Goal: Communication & Community: Answer question/provide support

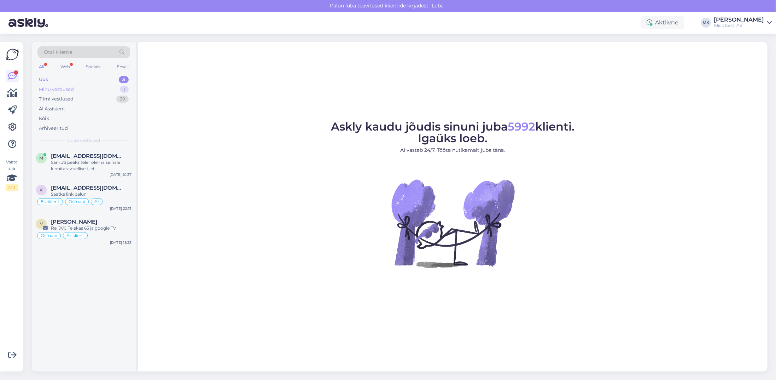
click at [70, 86] on div "Minu vestlused" at bounding box center [56, 89] width 35 height 7
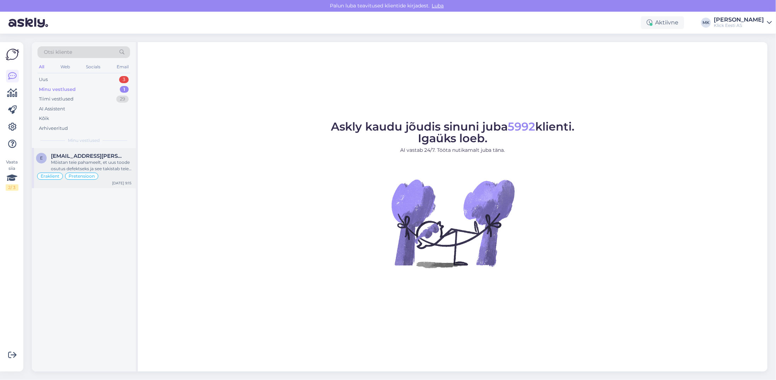
click at [79, 156] on span "[EMAIL_ADDRESS][PERSON_NAME][DOMAIN_NAME]" at bounding box center [88, 156] width 74 height 6
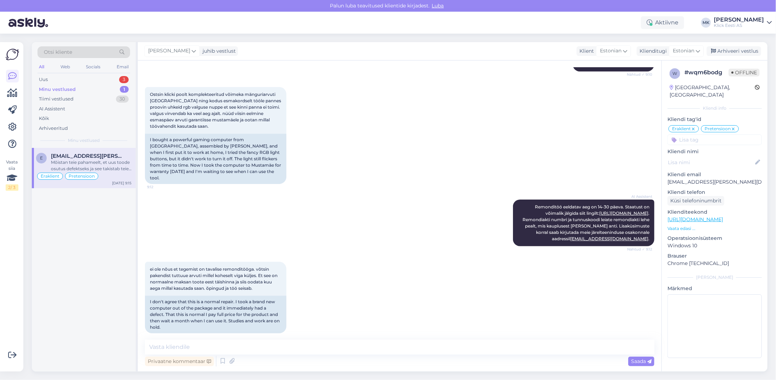
scroll to position [135, 0]
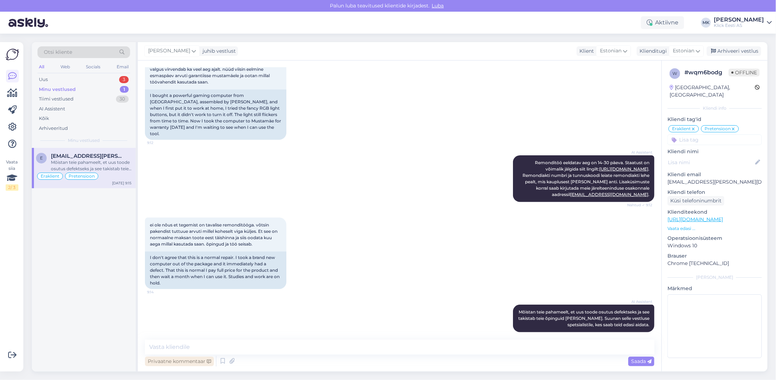
click at [177, 361] on div "Privaatne kommentaar" at bounding box center [179, 362] width 69 height 10
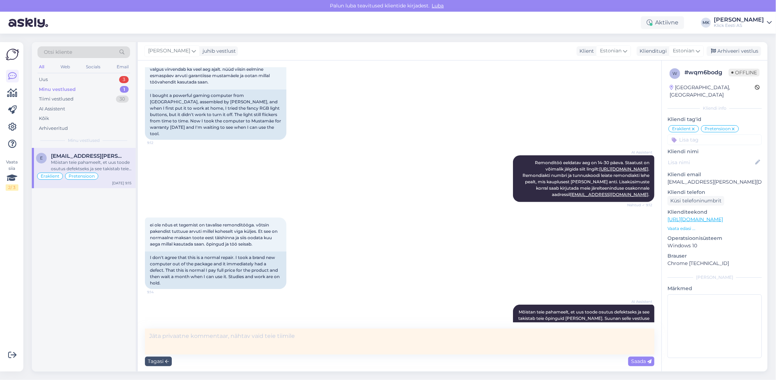
click at [200, 344] on textarea at bounding box center [400, 342] width 510 height 26
type textarea "[PERSON_NAME], kaugel see remont on"
click at [644, 363] on span "Saada" at bounding box center [641, 361] width 21 height 6
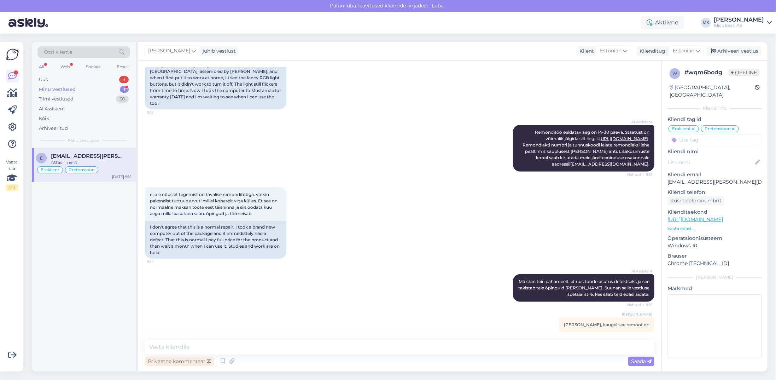
click at [165, 365] on div "Privaatne kommentaar" at bounding box center [179, 362] width 69 height 10
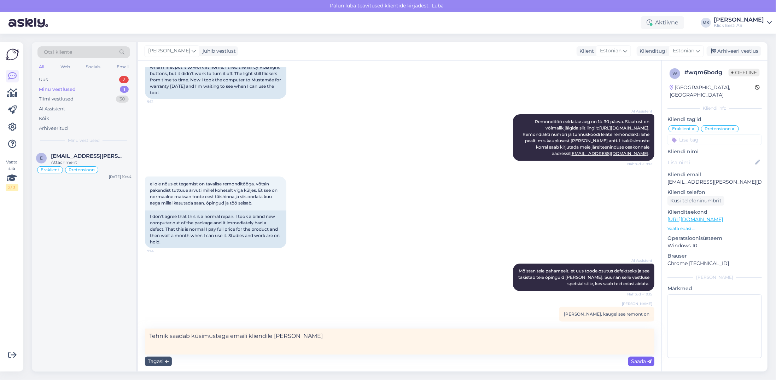
type textarea "Tehnik saadab küsimustega emaili kliendile [PERSON_NAME]"
click at [640, 360] on span "Saada" at bounding box center [641, 361] width 21 height 6
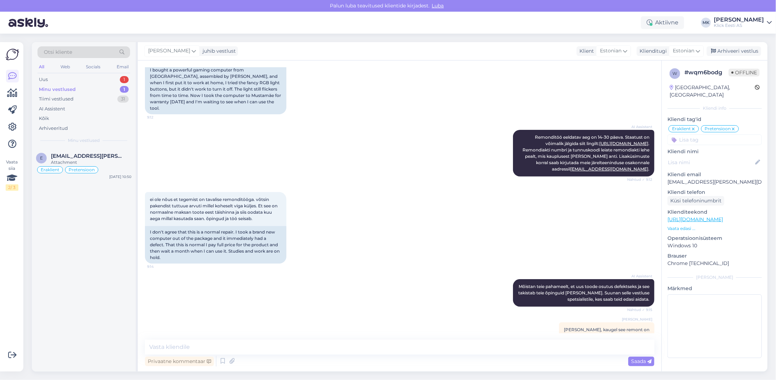
scroll to position [196, 0]
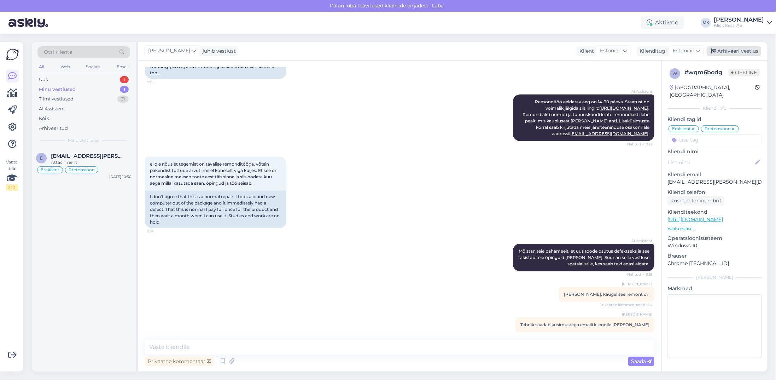
click at [722, 47] on div "Arhiveeri vestlus" at bounding box center [734, 51] width 54 height 10
